Goal: Information Seeking & Learning: Check status

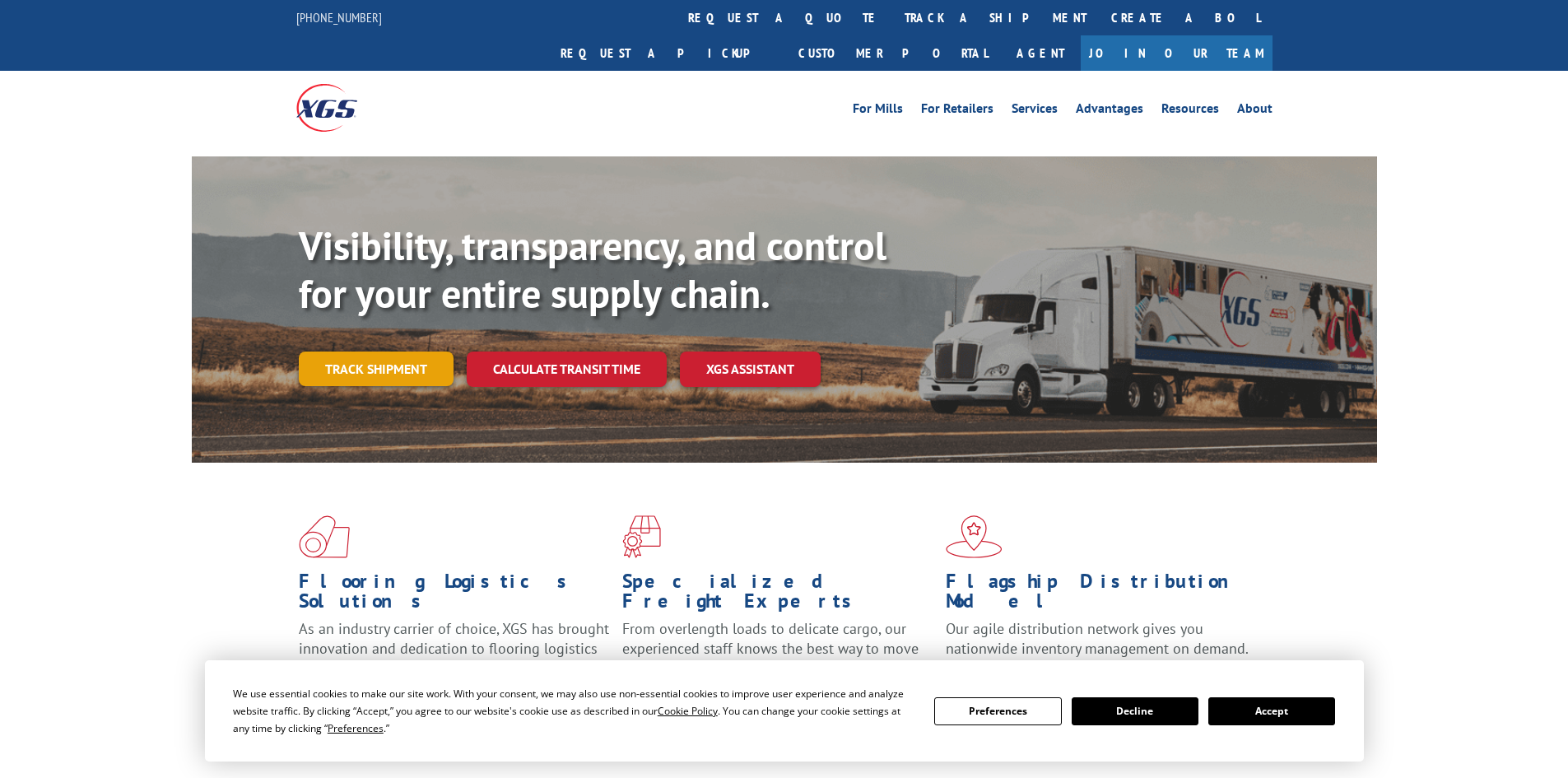
click at [387, 352] on link "Track shipment" at bounding box center [376, 369] width 155 height 35
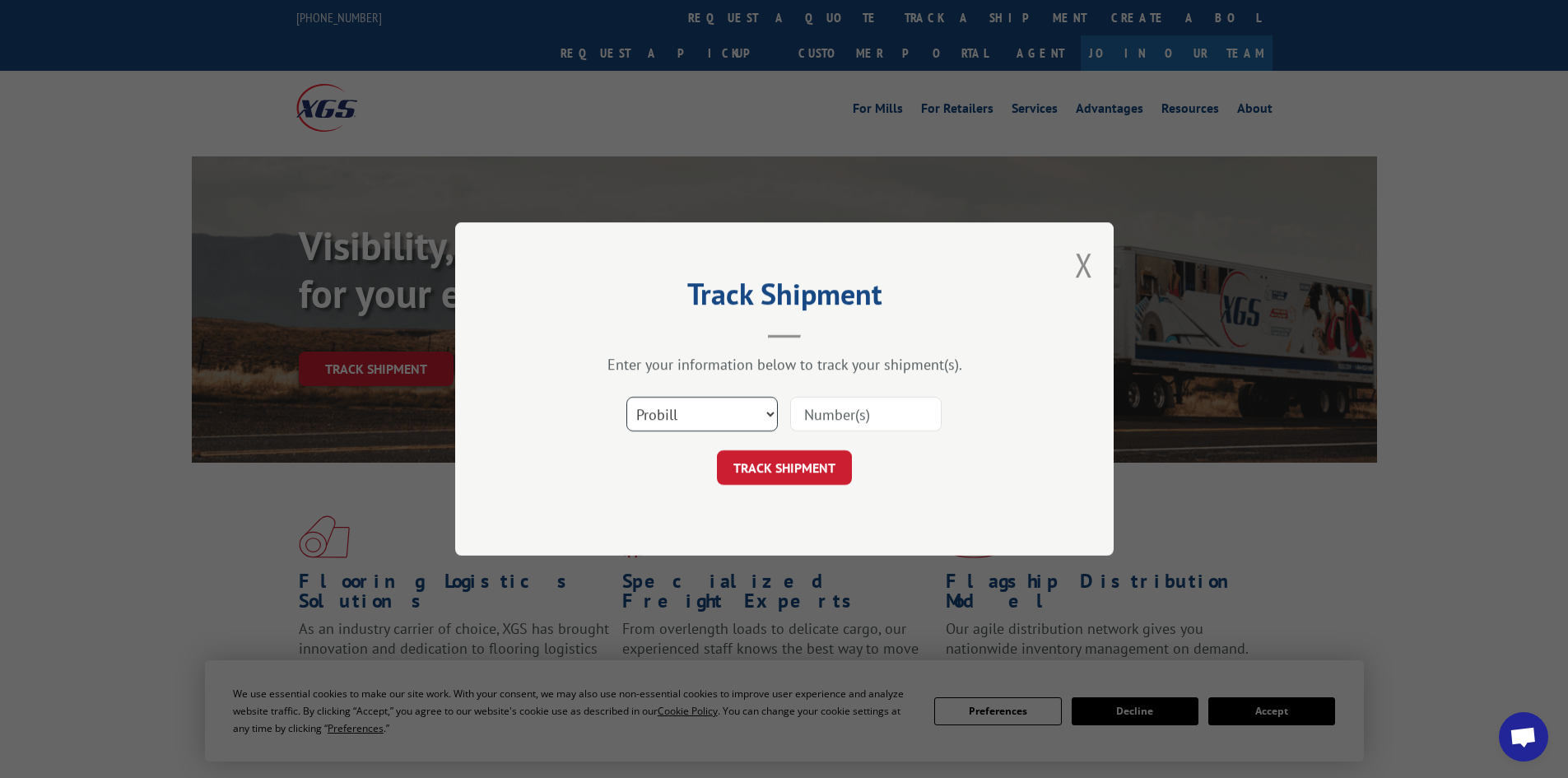
click at [694, 414] on select "Select category... Probill BOL PO" at bounding box center [702, 415] width 151 height 35
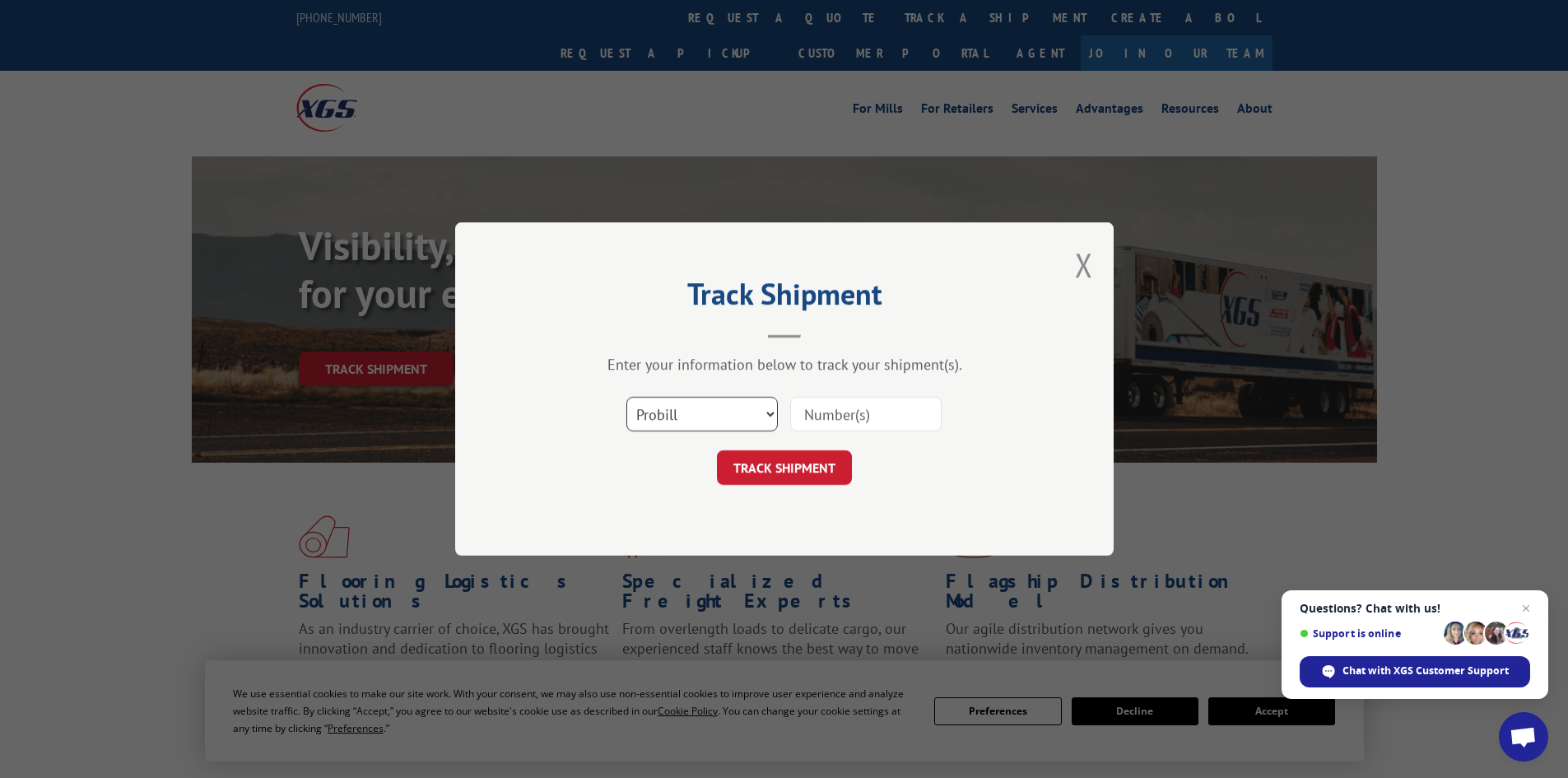
select select "bol"
click at [626, 397] on select "Select category... Probill BOL PO" at bounding box center [702, 415] width 151 height 35
drag, startPoint x: 857, startPoint y: 393, endPoint x: 856, endPoint y: 405, distance: 12.0
click at [857, 394] on div "Select category... Probill BOL PO" at bounding box center [784, 415] width 494 height 54
click at [855, 415] on input at bounding box center [865, 415] width 151 height 35
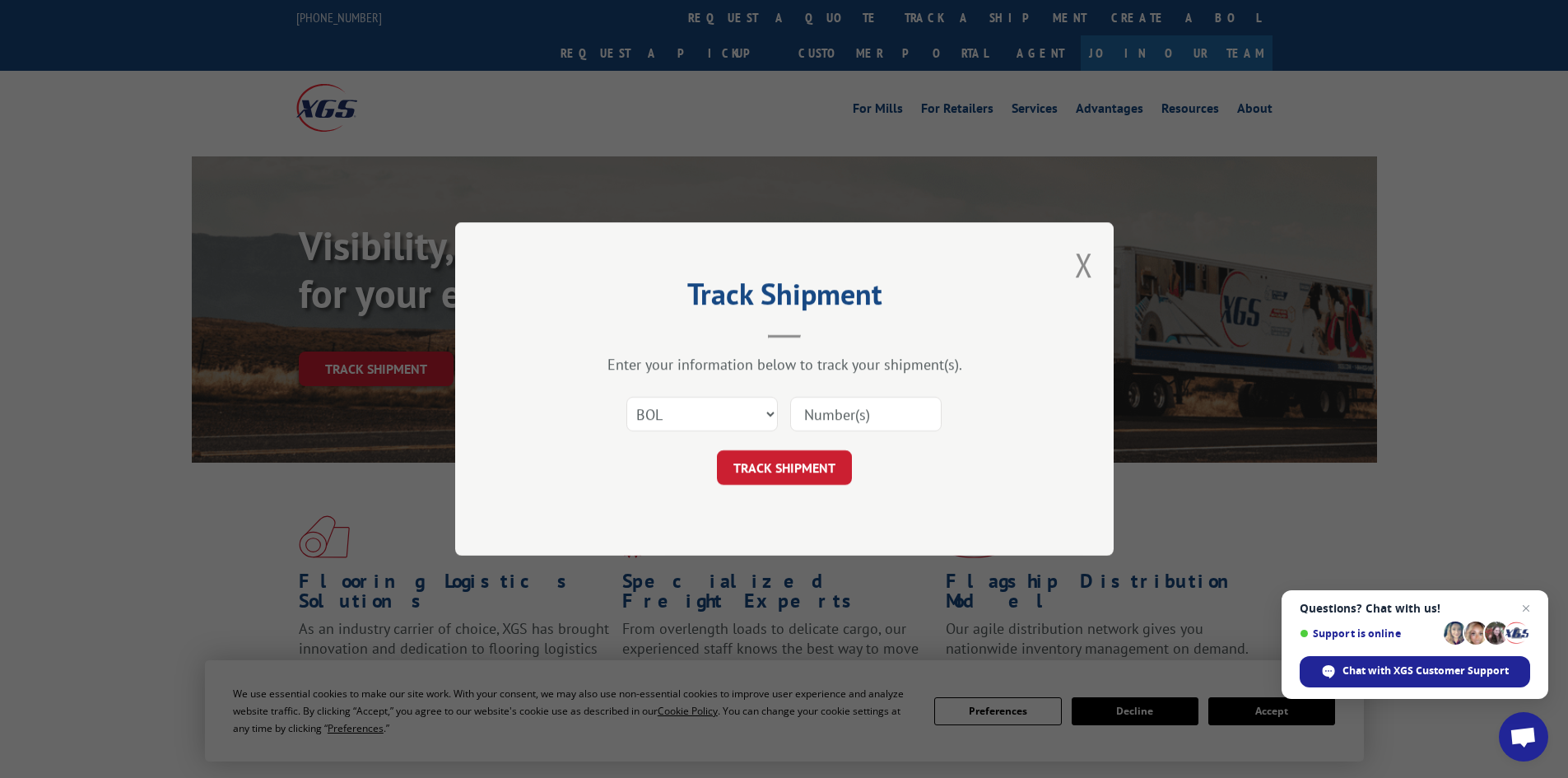
type input "719455"
click at [834, 471] on button "TRACK SHIPMENT" at bounding box center [784, 468] width 135 height 35
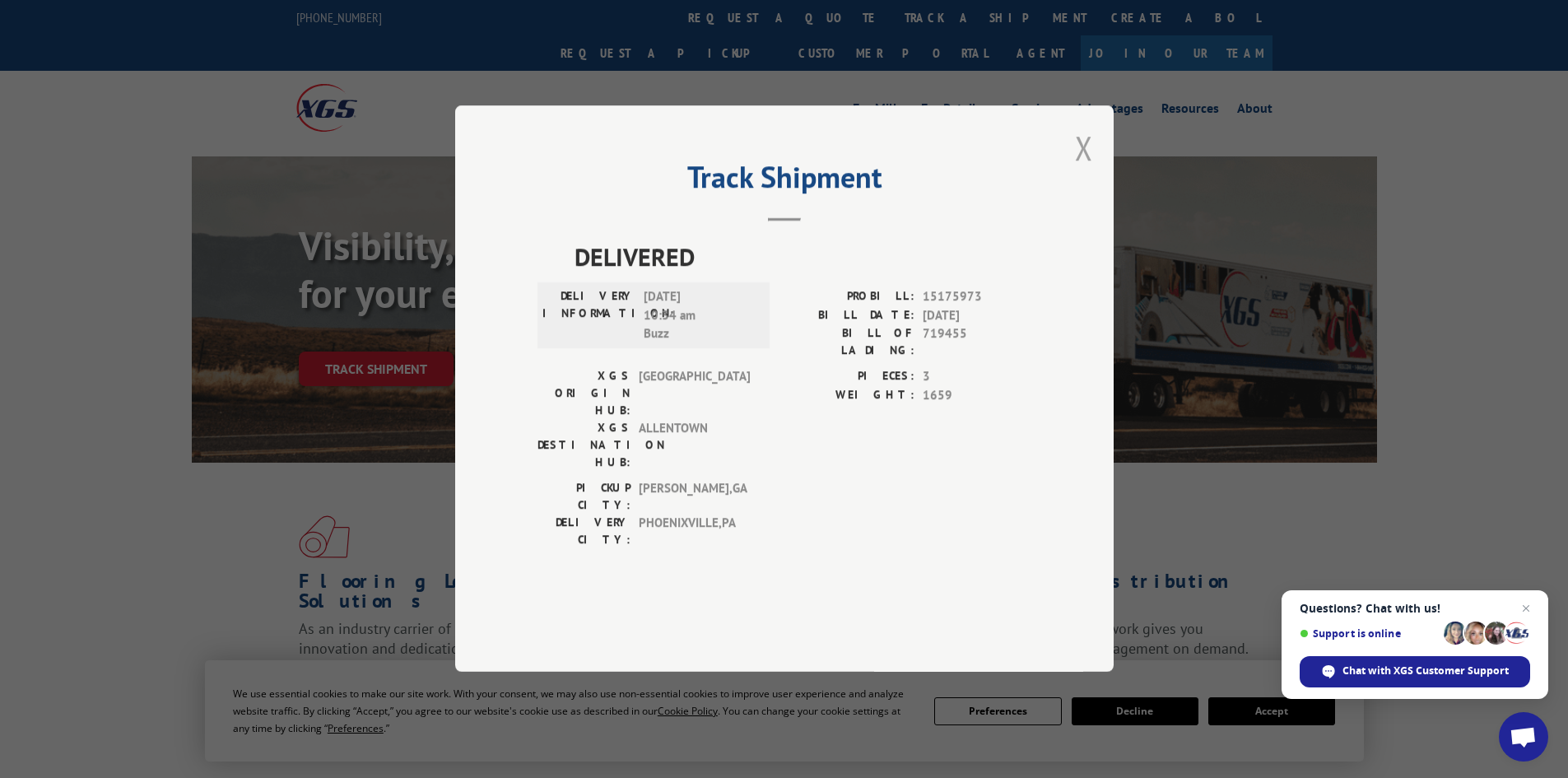
click at [1083, 170] on button "Close modal" at bounding box center [1084, 148] width 18 height 43
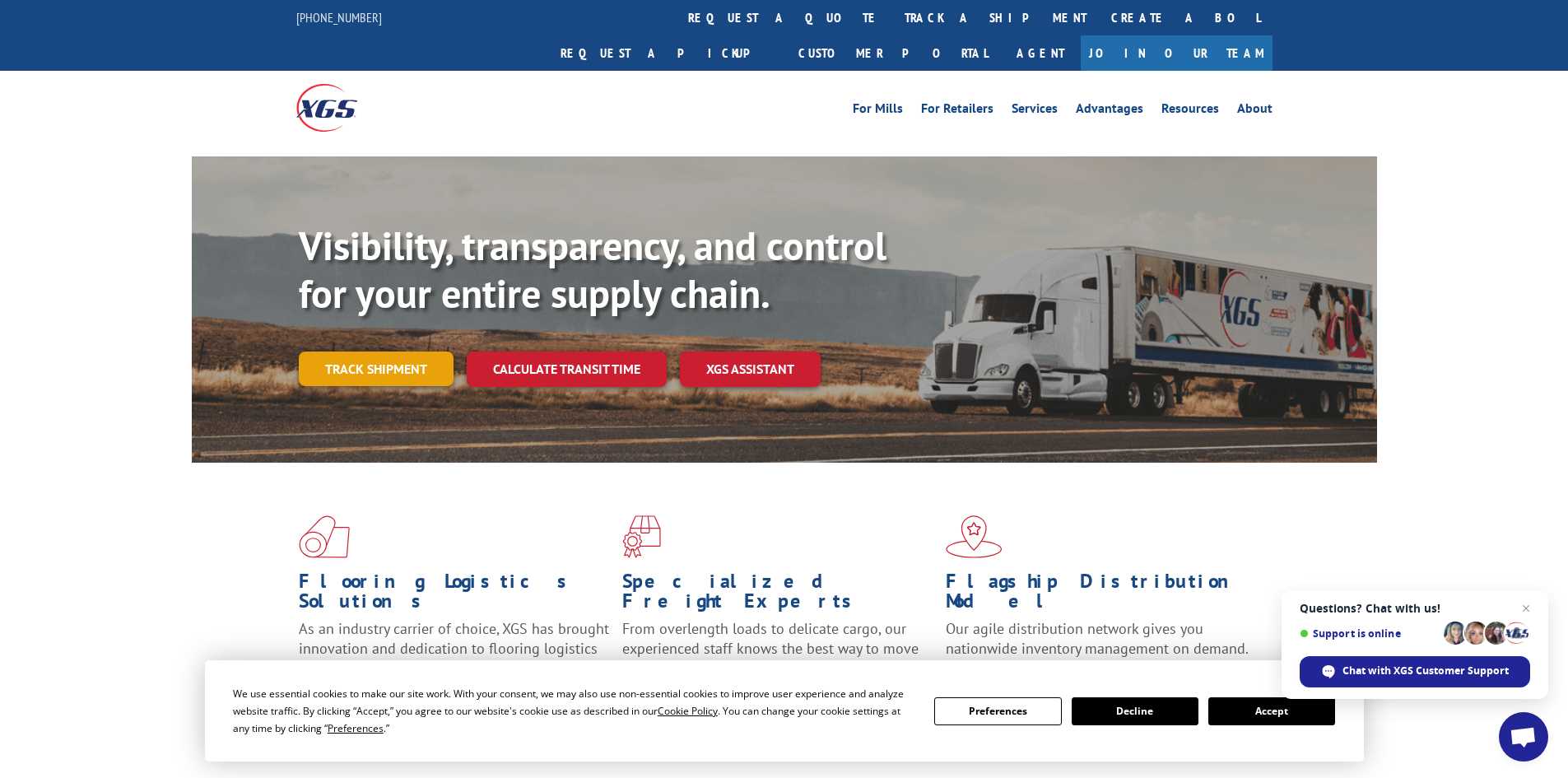
click at [404, 352] on link "Track shipment" at bounding box center [376, 369] width 155 height 35
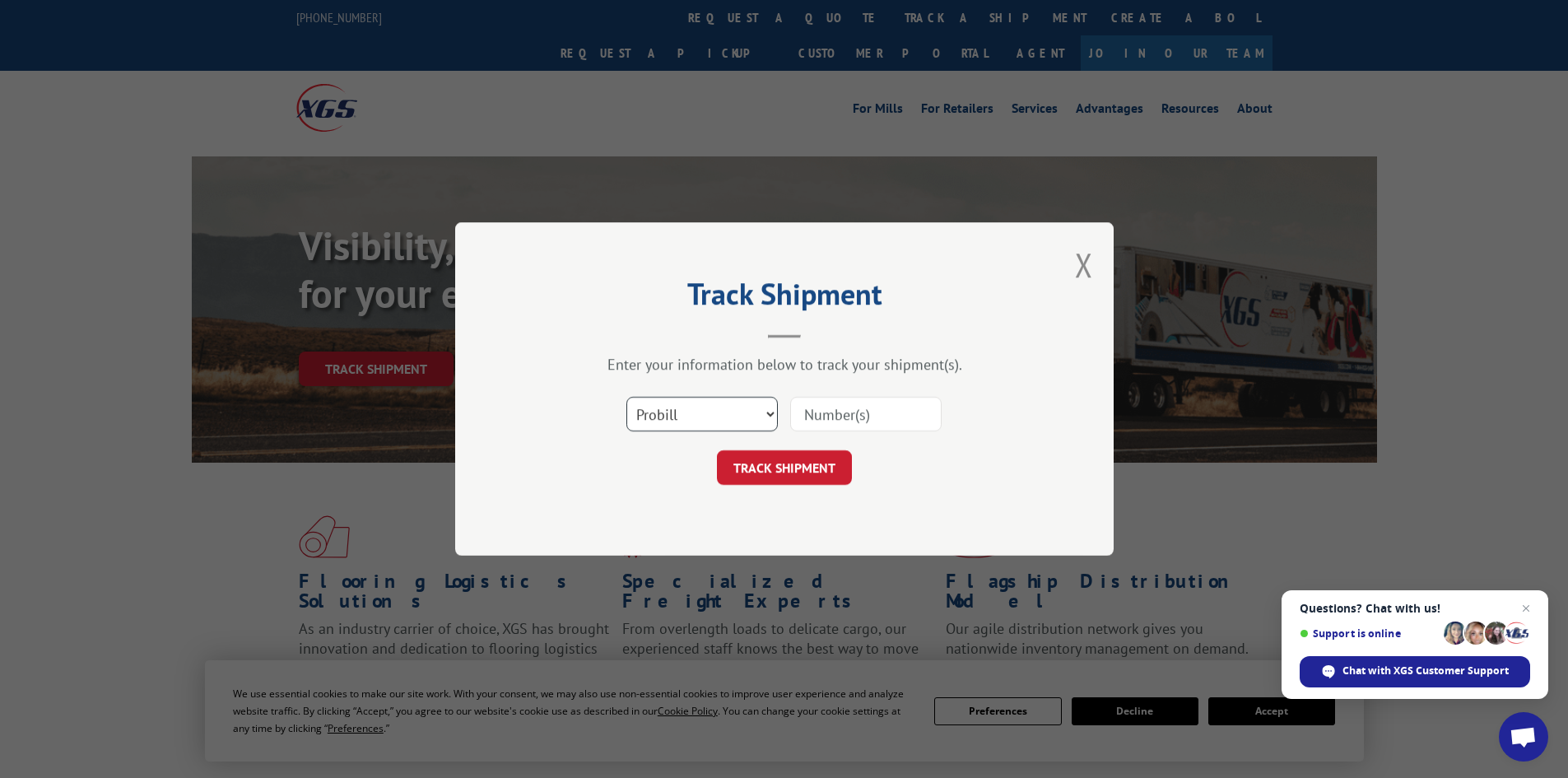
drag, startPoint x: 729, startPoint y: 409, endPoint x: 719, endPoint y: 418, distance: 13.5
click at [729, 409] on select "Select category... Probill BOL PO" at bounding box center [702, 415] width 151 height 35
select select "bol"
click at [626, 397] on select "Select category... Probill BOL PO" at bounding box center [702, 415] width 151 height 35
click at [911, 421] on input at bounding box center [865, 415] width 151 height 35
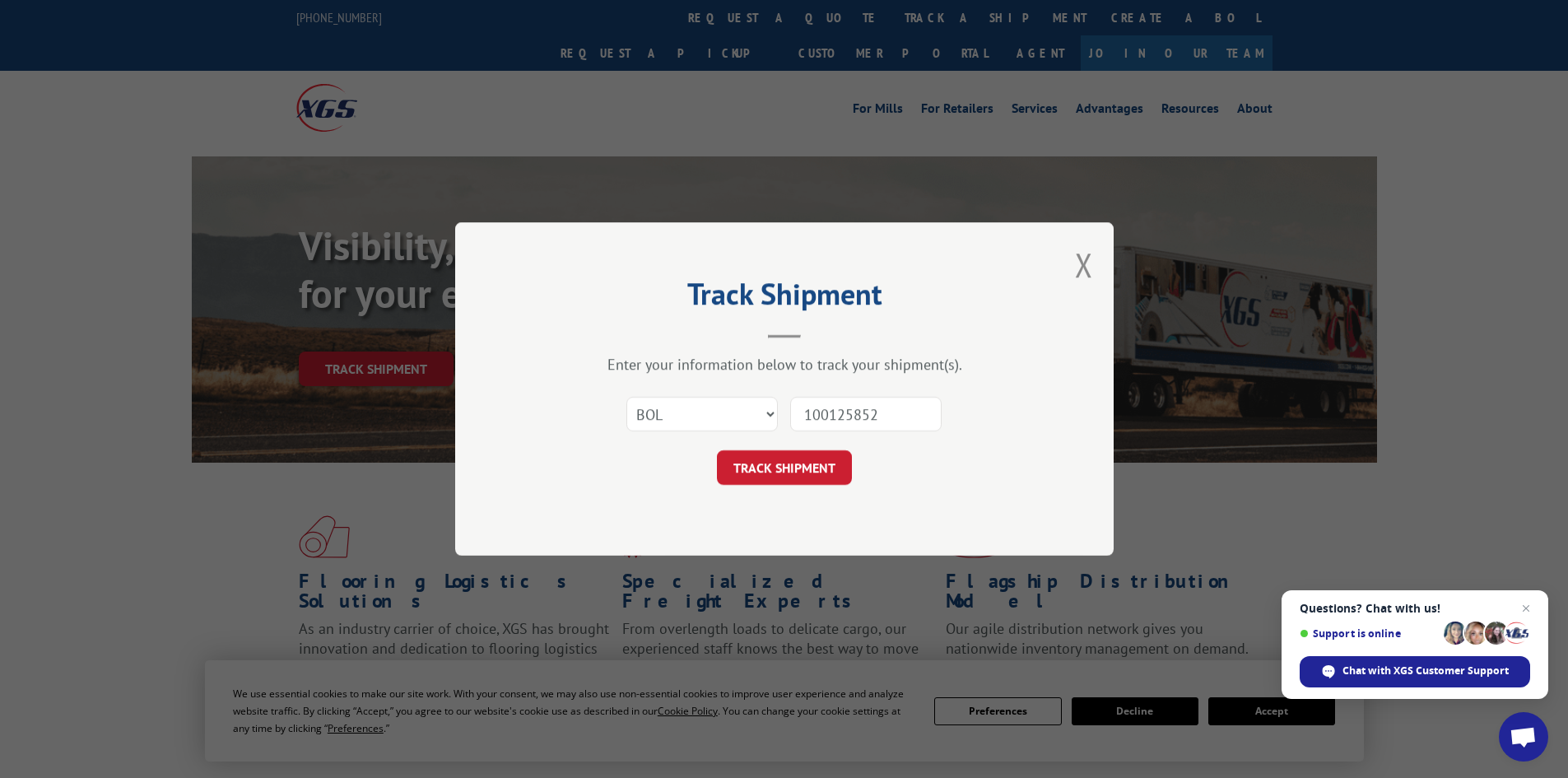
type input "1001258522"
click button "TRACK SHIPMENT" at bounding box center [784, 468] width 135 height 35
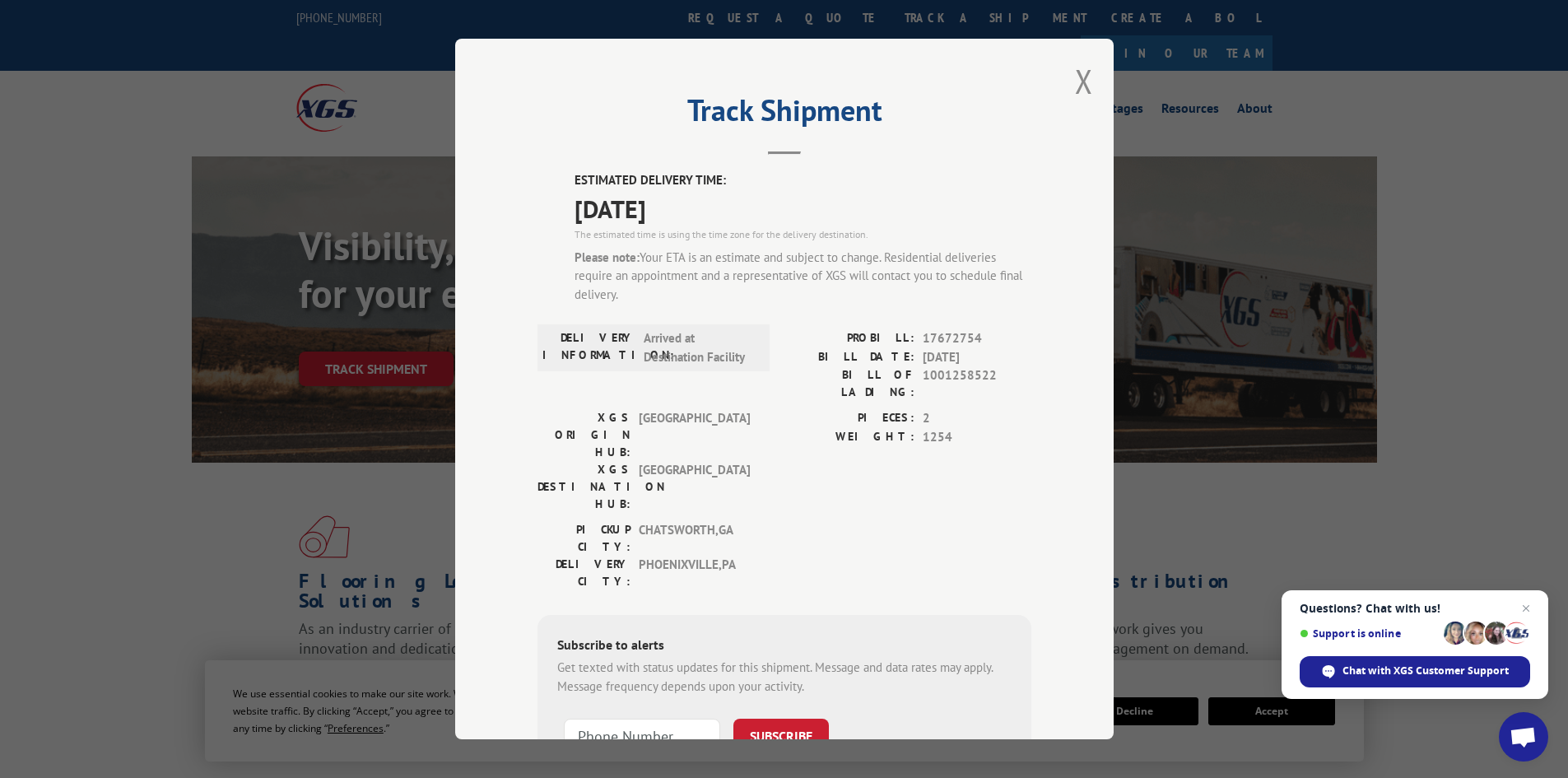
click at [168, 347] on div "Track Shipment ESTIMATED DELIVERY TIME: 10/07/2025 The estimated time is using …" at bounding box center [784, 389] width 1568 height 778
click at [1472, 452] on div "Track Shipment ESTIMATED DELIVERY TIME: 10/07/2025 The estimated time is using …" at bounding box center [784, 389] width 1568 height 778
click at [1521, 603] on span "Close chat" at bounding box center [1527, 608] width 20 height 20
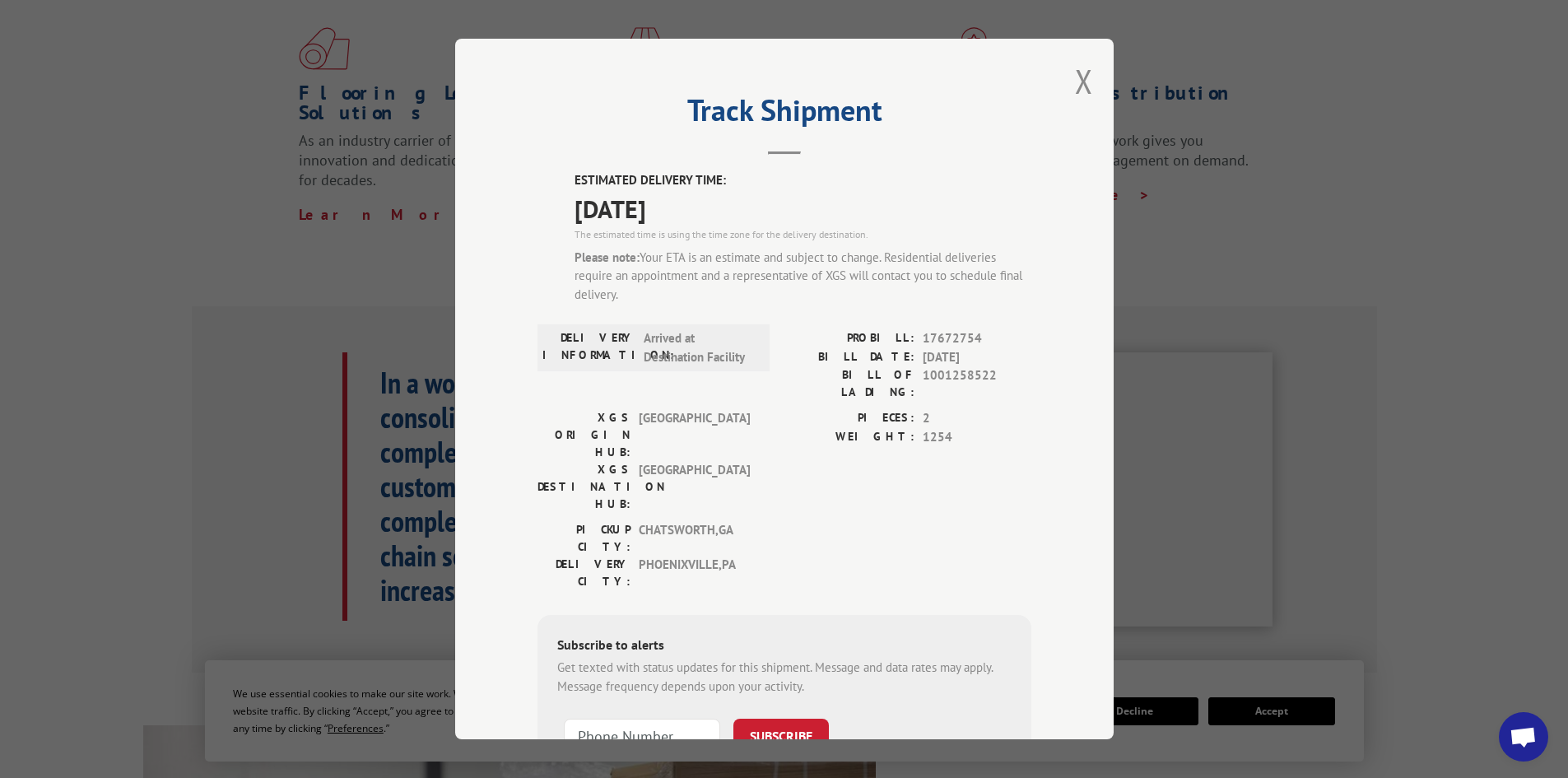
scroll to position [495, 0]
click at [1076, 88] on button "Close modal" at bounding box center [1084, 81] width 18 height 43
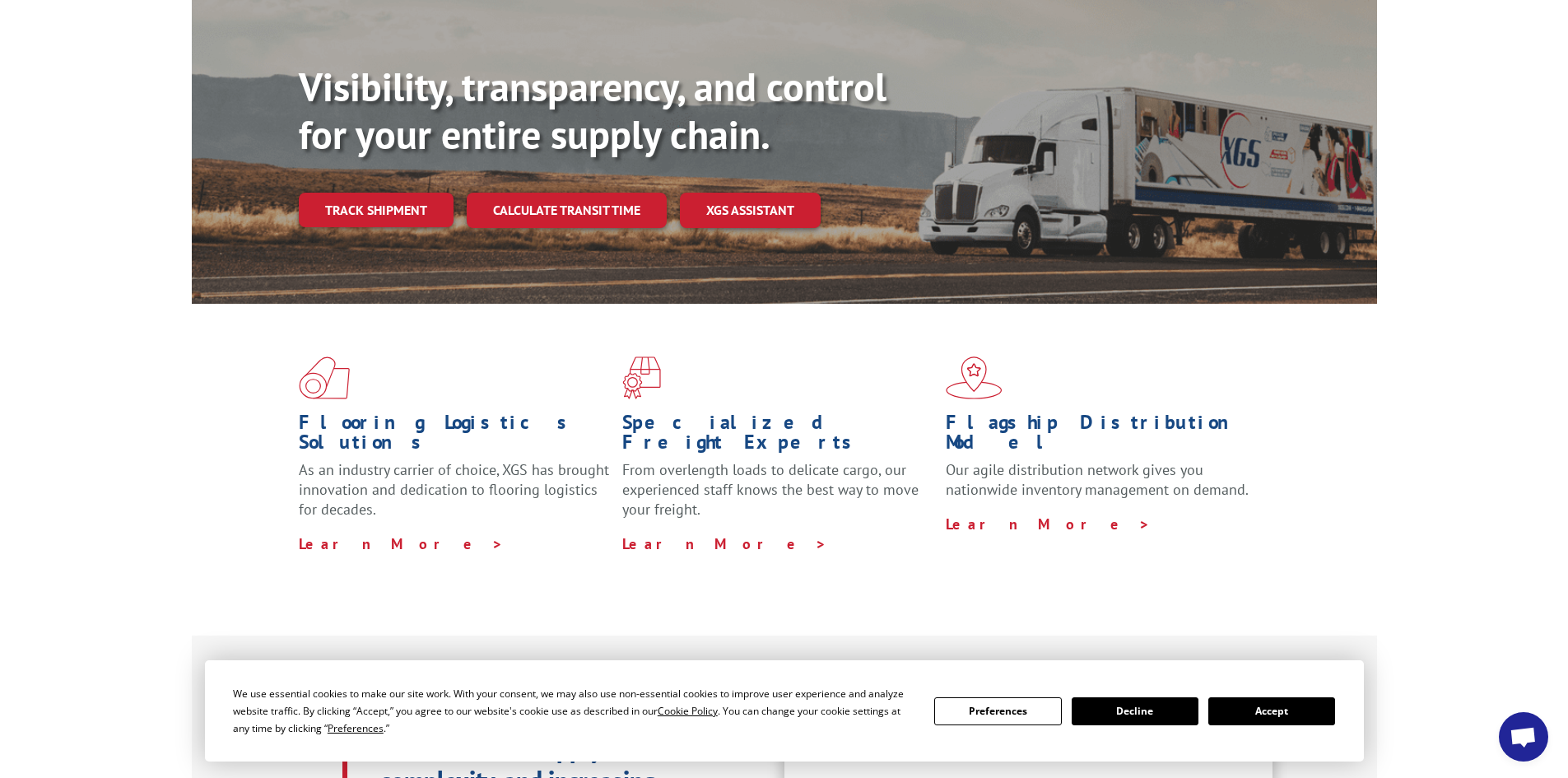
scroll to position [0, 0]
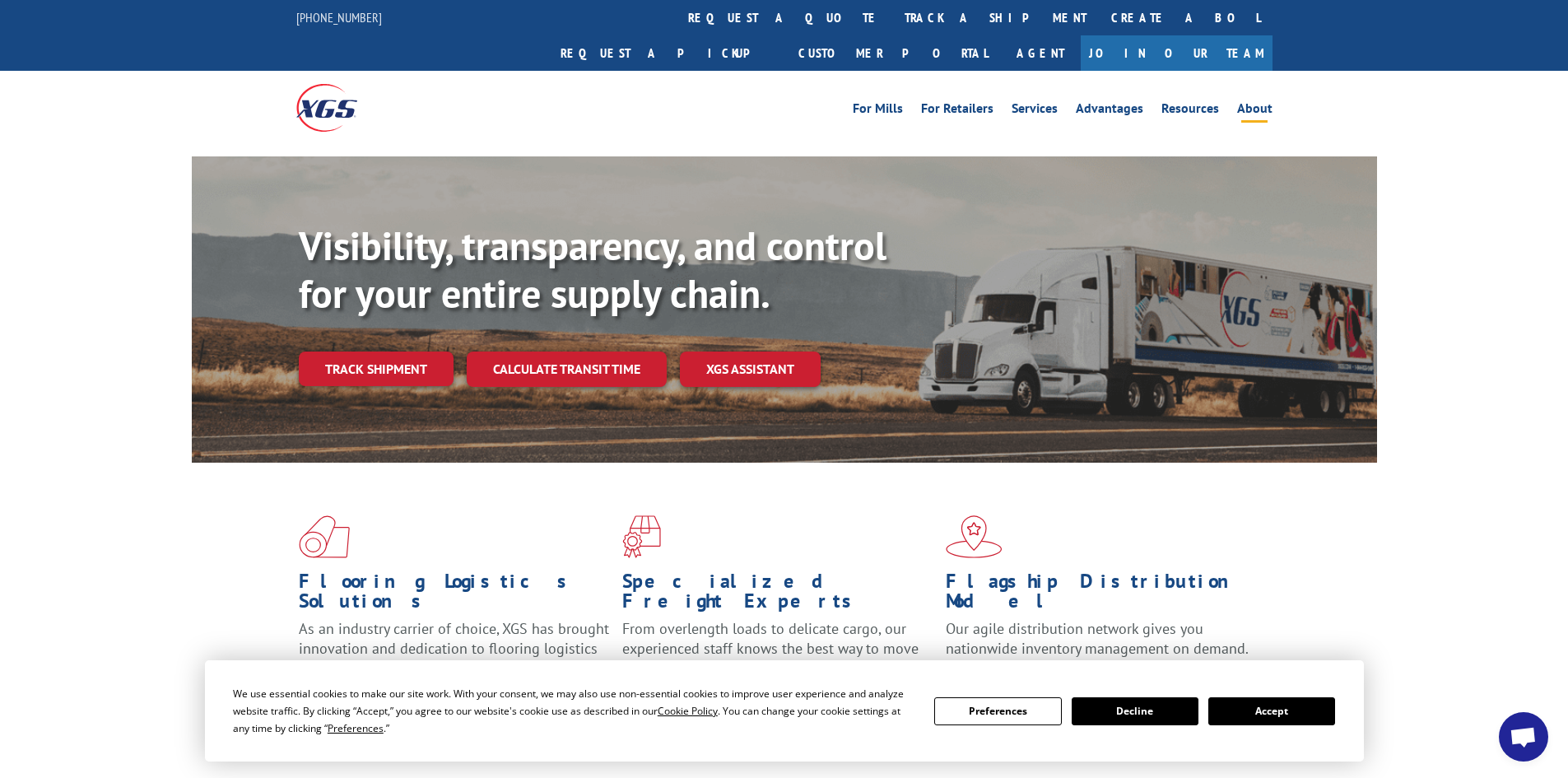
click at [1260, 102] on link "About" at bounding box center [1255, 111] width 36 height 18
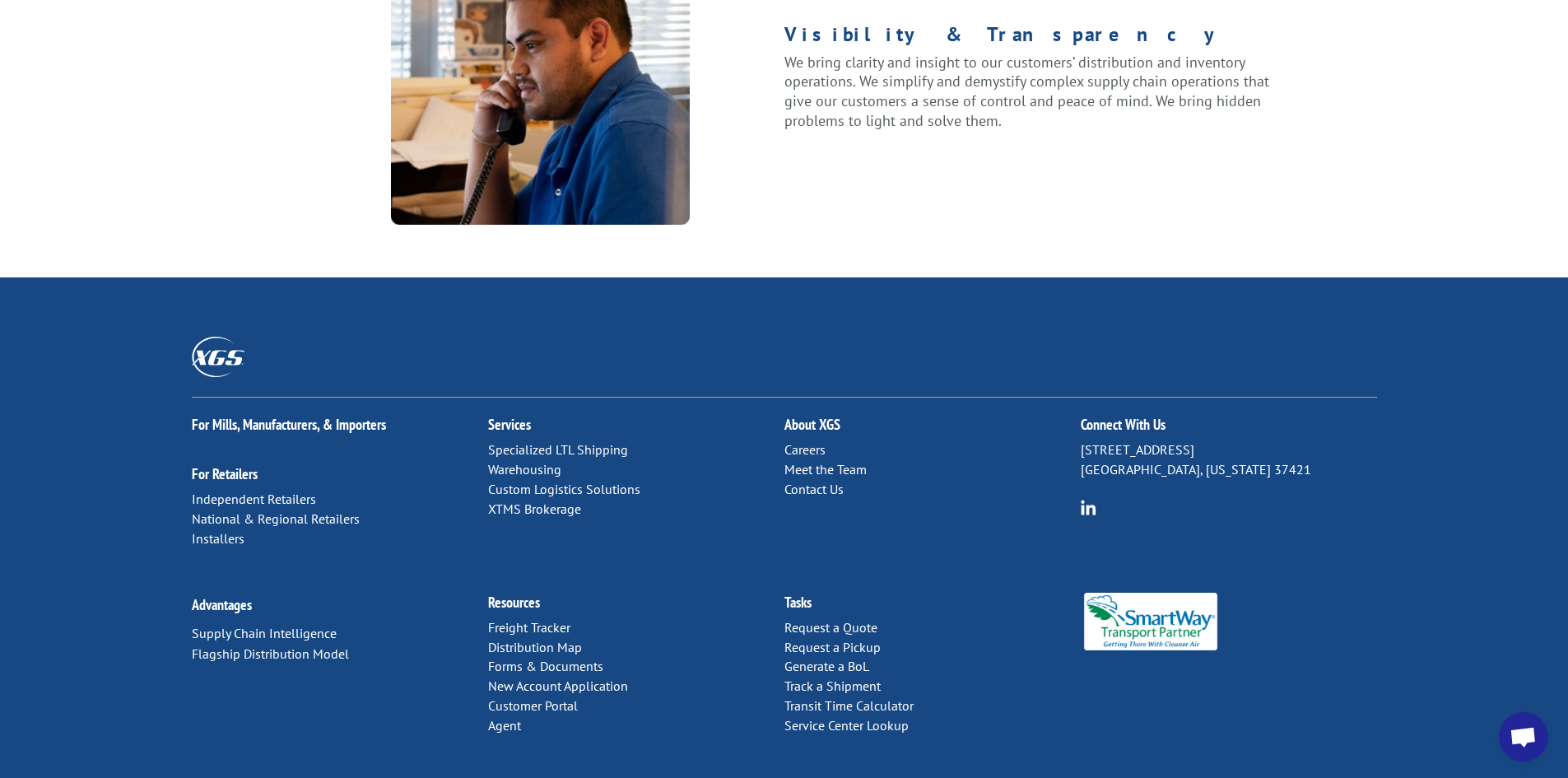
scroll to position [2093, 0]
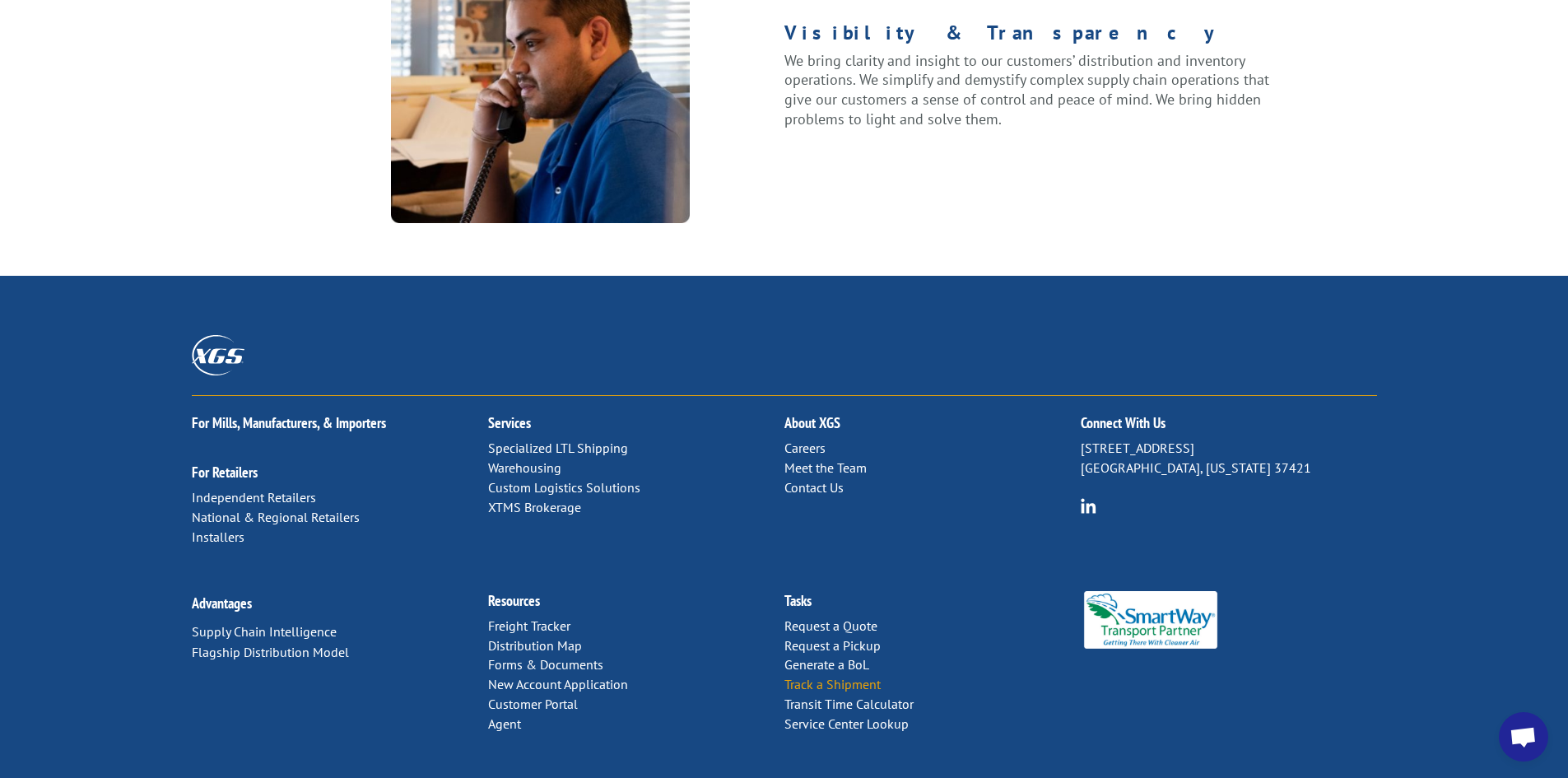
click at [822, 676] on link "Track a Shipment" at bounding box center [833, 684] width 96 height 16
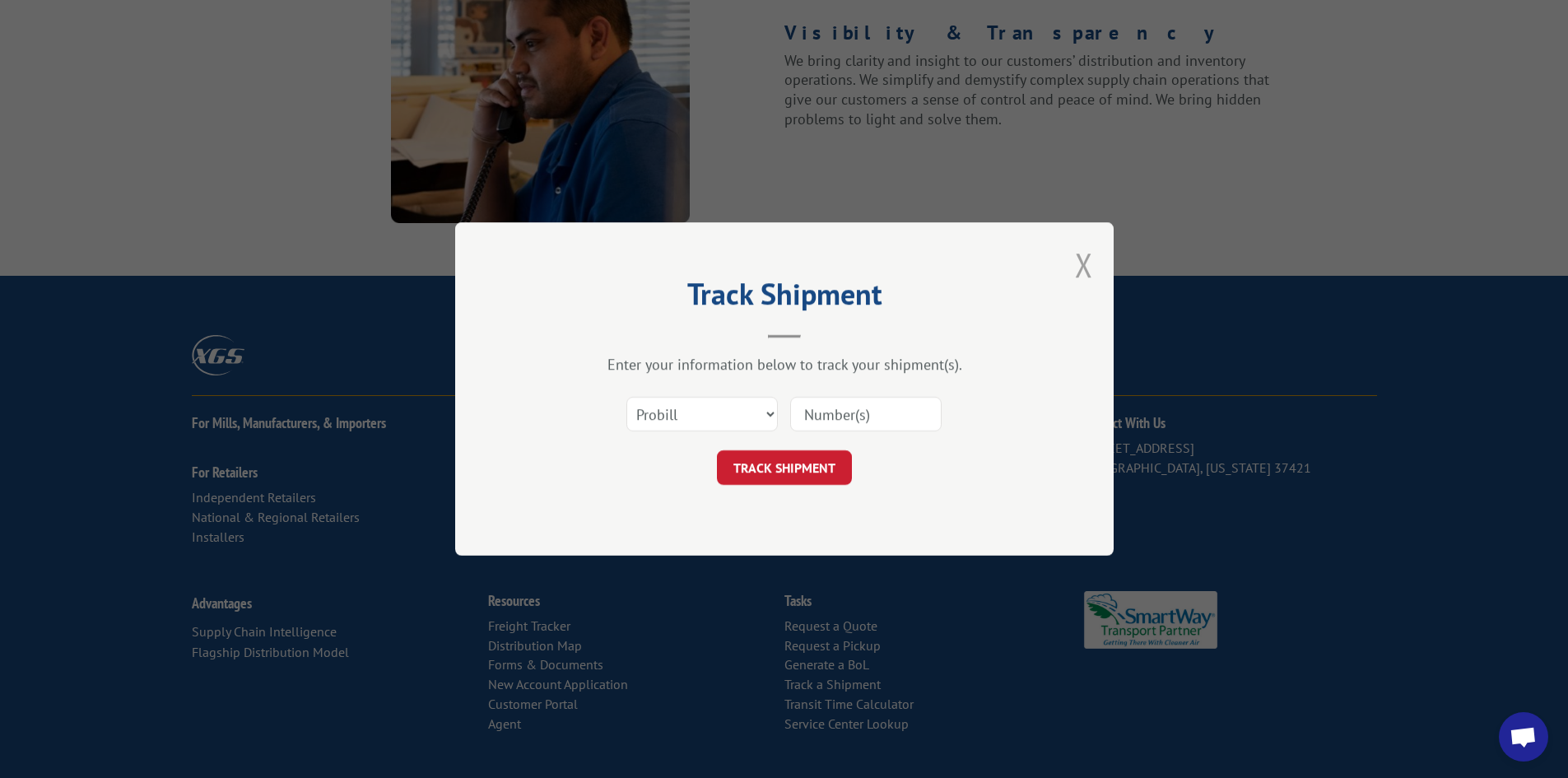
click at [1076, 253] on button "Close modal" at bounding box center [1084, 264] width 18 height 43
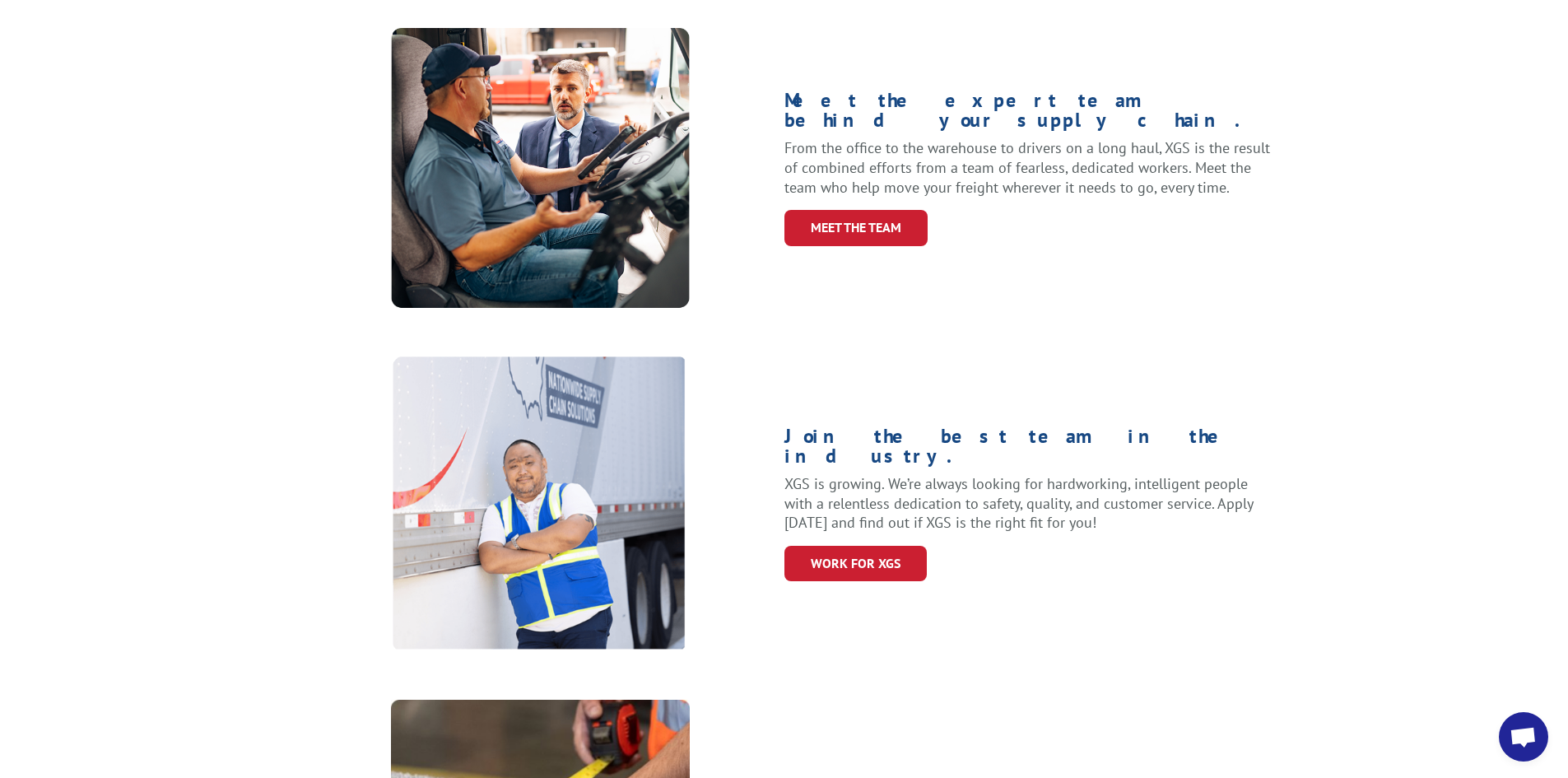
scroll to position [0, 0]
